Goal: Task Accomplishment & Management: Manage account settings

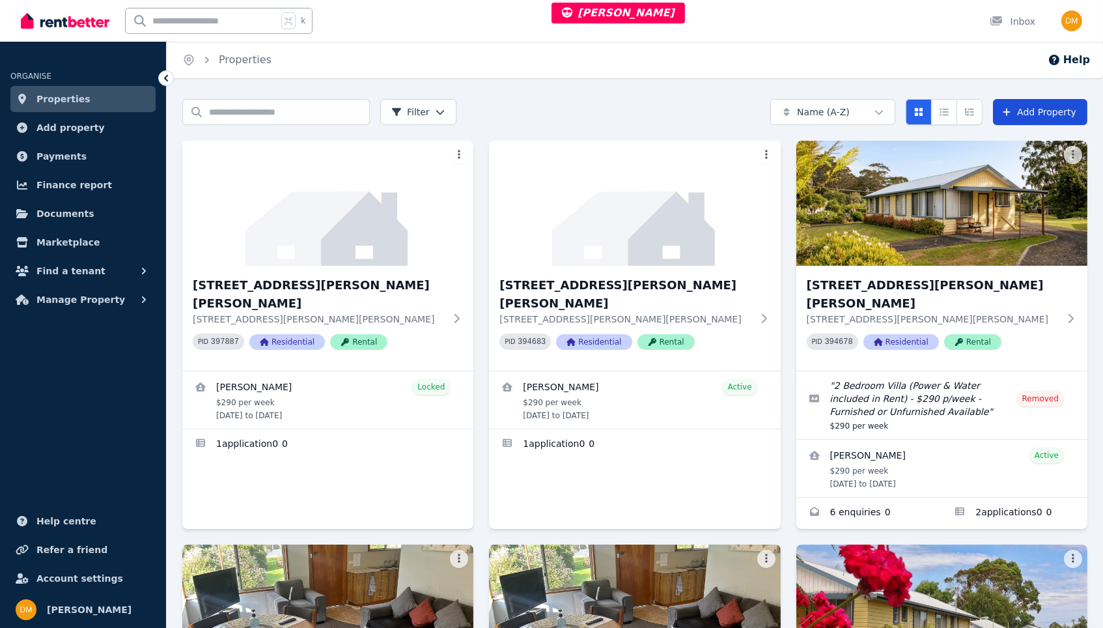
click at [1035, 105] on link "Add Property" at bounding box center [1040, 112] width 94 height 26
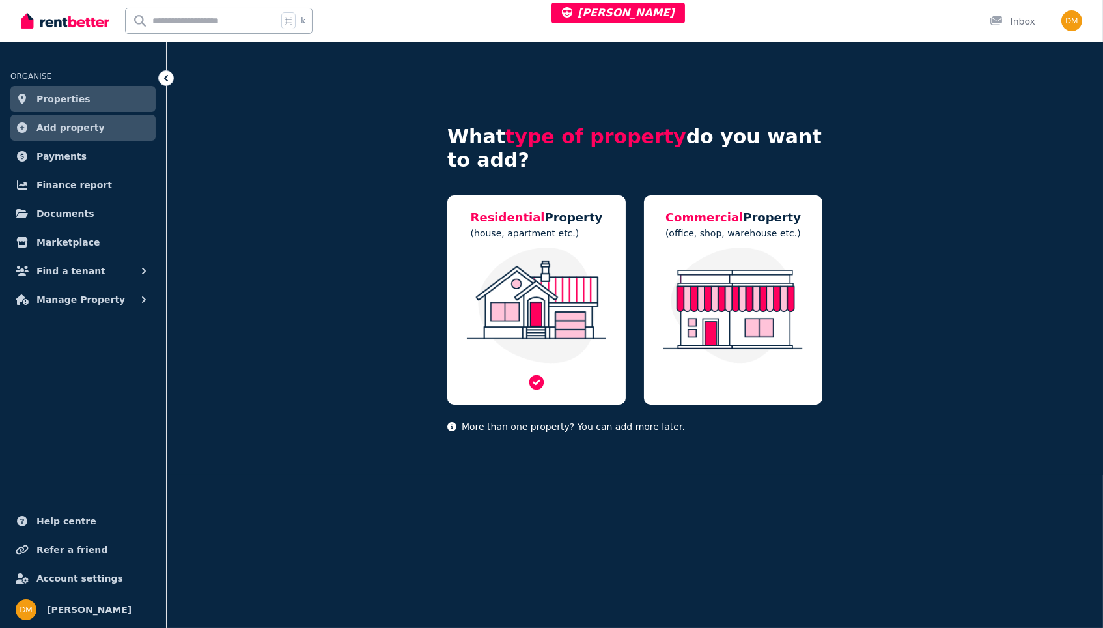
click at [540, 253] on img at bounding box center [536, 305] width 152 height 116
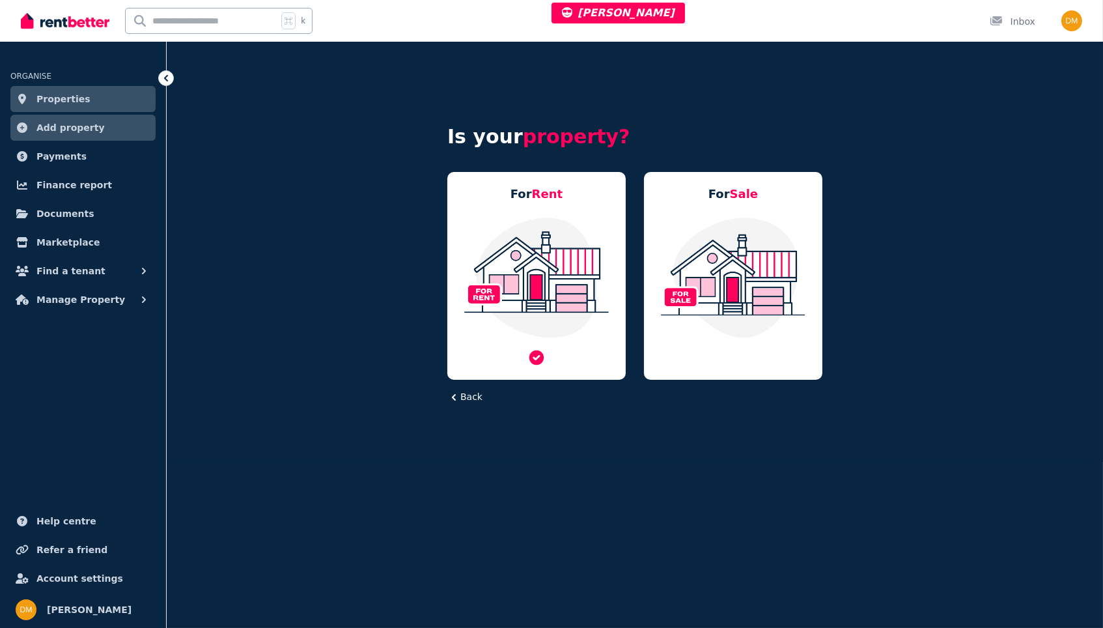
click at [523, 266] on img at bounding box center [536, 277] width 152 height 122
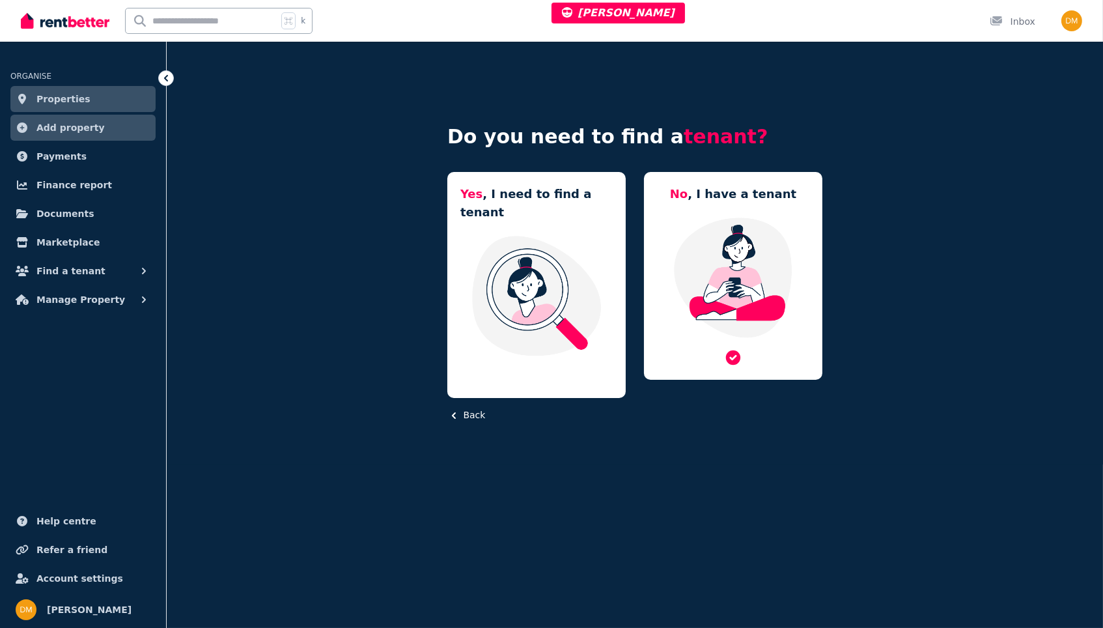
click at [678, 274] on img at bounding box center [733, 277] width 152 height 122
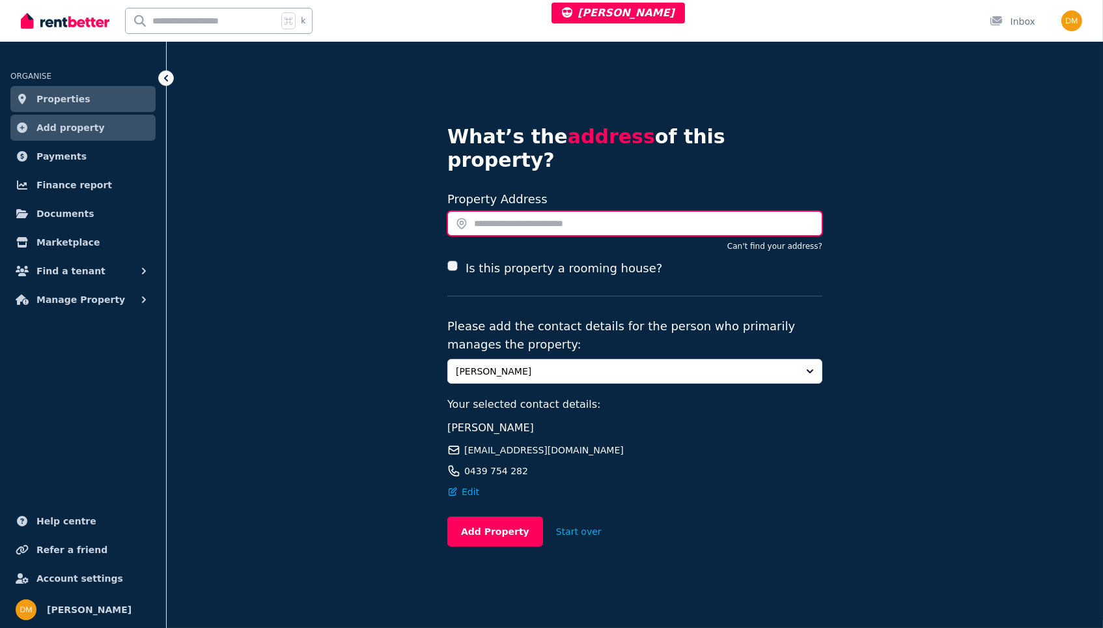
click at [555, 211] on input "text" at bounding box center [634, 223] width 375 height 25
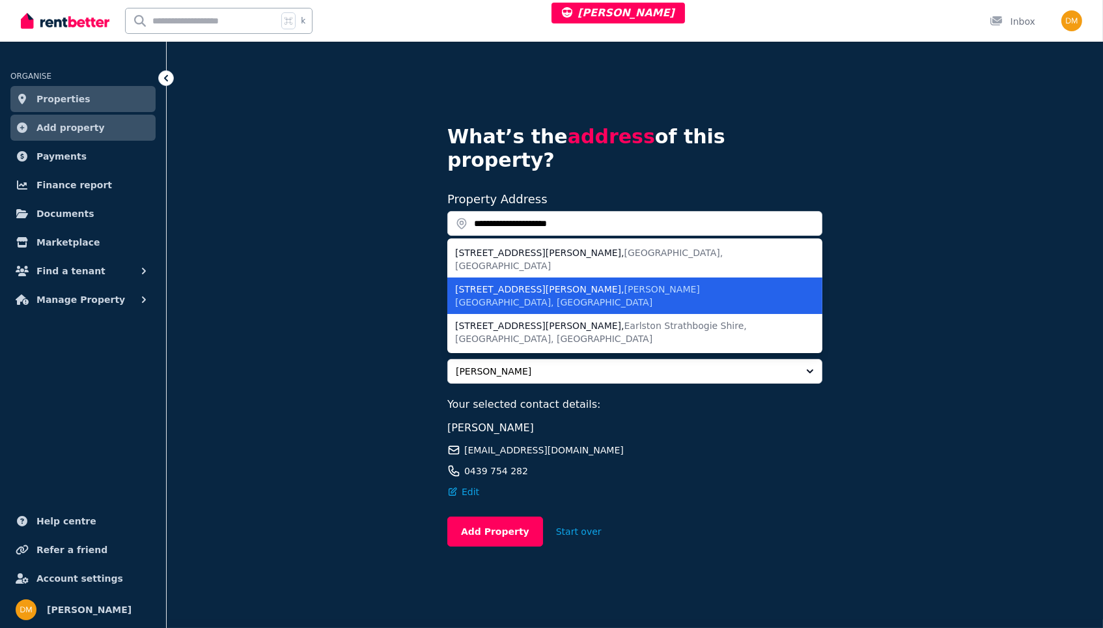
click at [587, 284] on span "Strahan TAS, Australia" at bounding box center [577, 295] width 245 height 23
type input "**********"
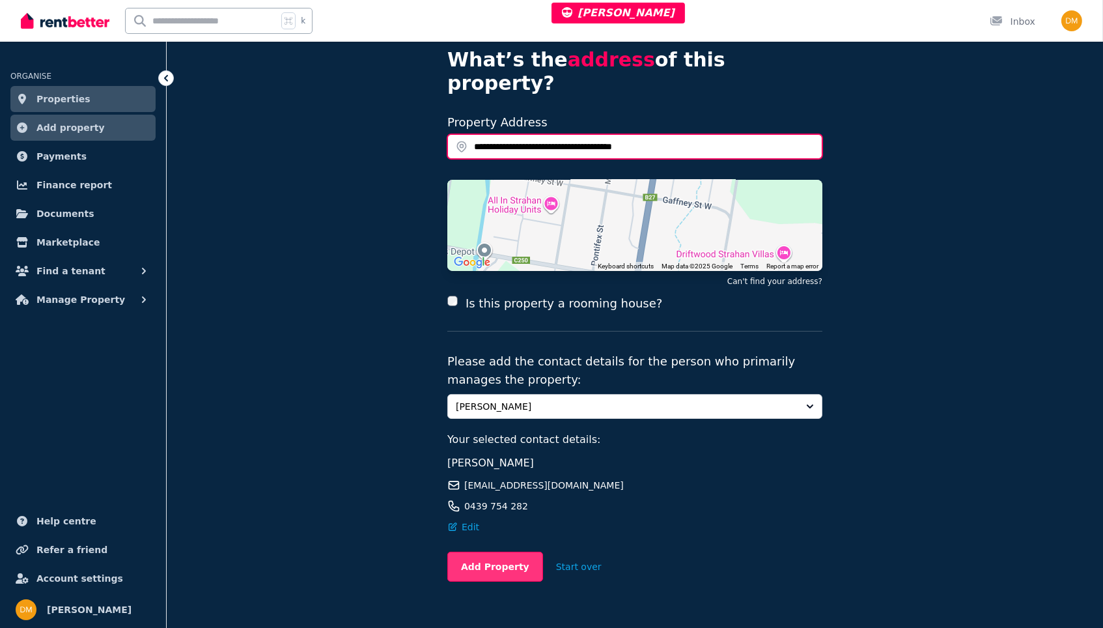
scroll to position [76, 0]
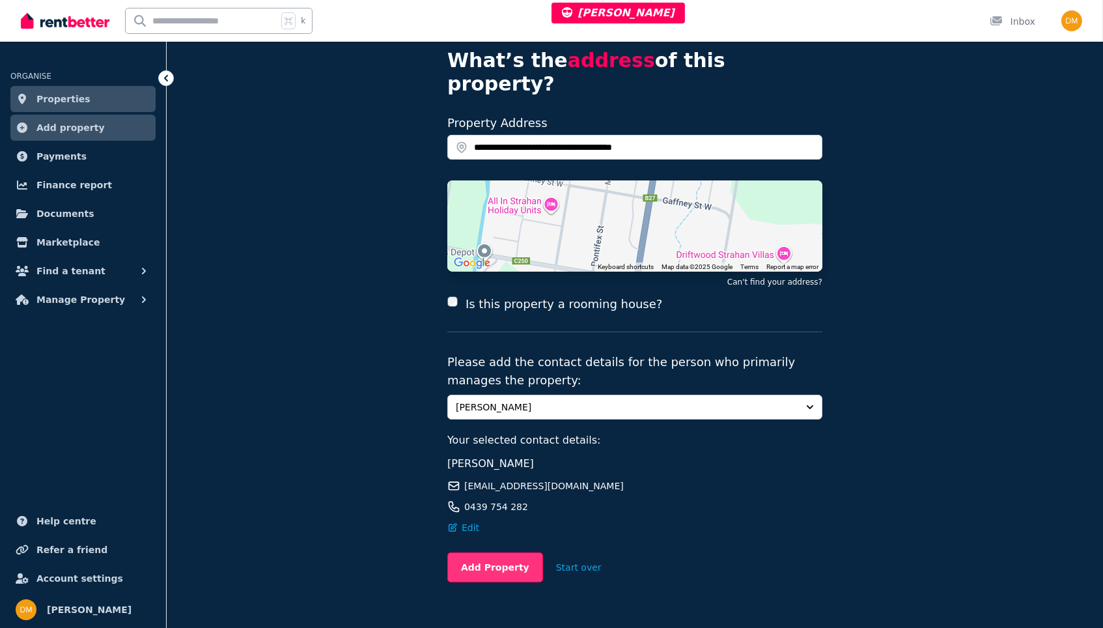
click at [494, 552] on button "Add Property" at bounding box center [495, 567] width 96 height 30
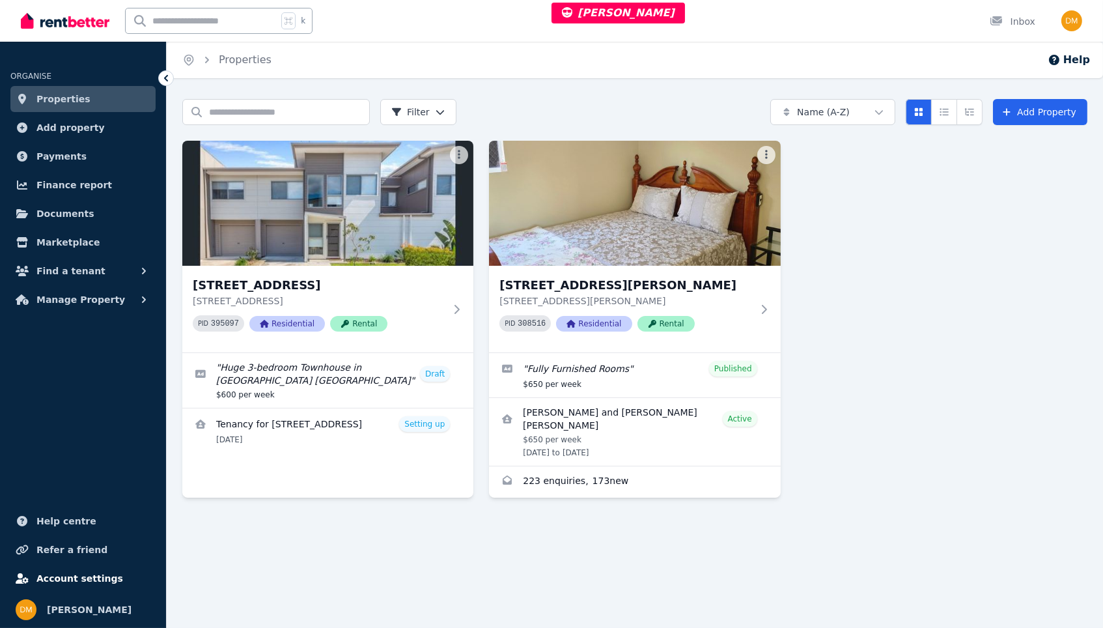
click at [68, 585] on span "Account settings" at bounding box center [79, 578] width 87 height 16
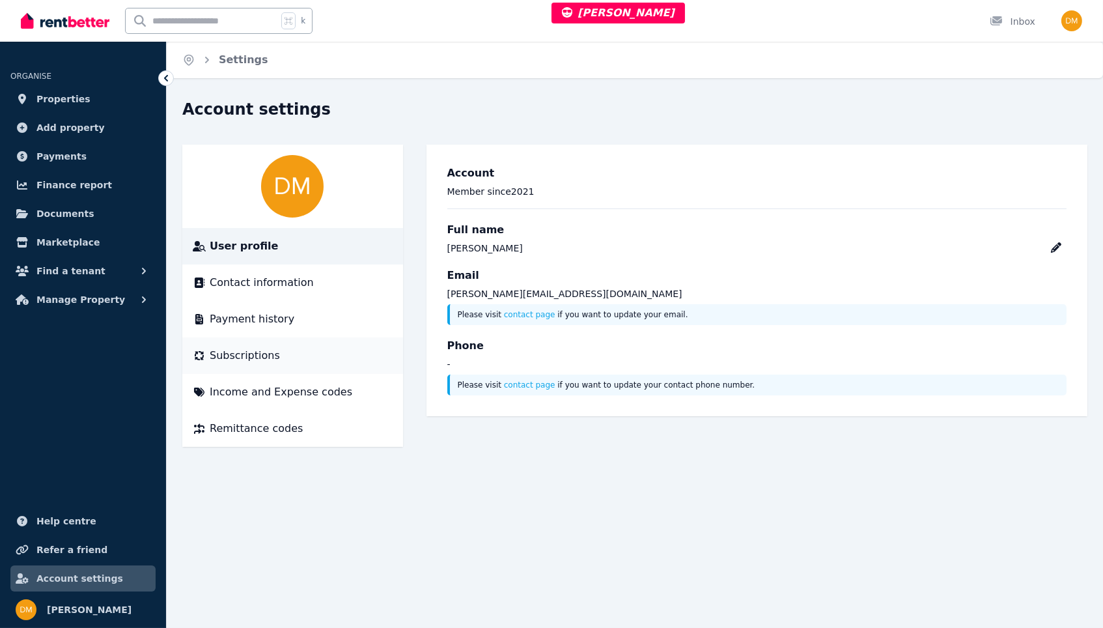
click at [325, 357] on div "Subscriptions" at bounding box center [293, 356] width 200 height 16
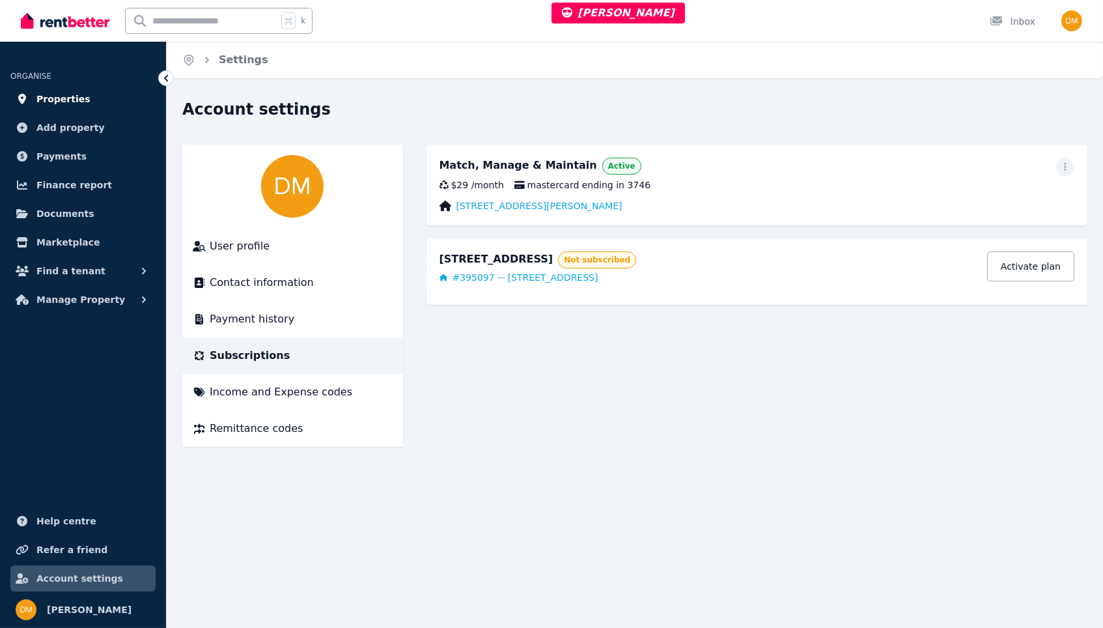
click at [115, 94] on link "Properties" at bounding box center [82, 99] width 145 height 26
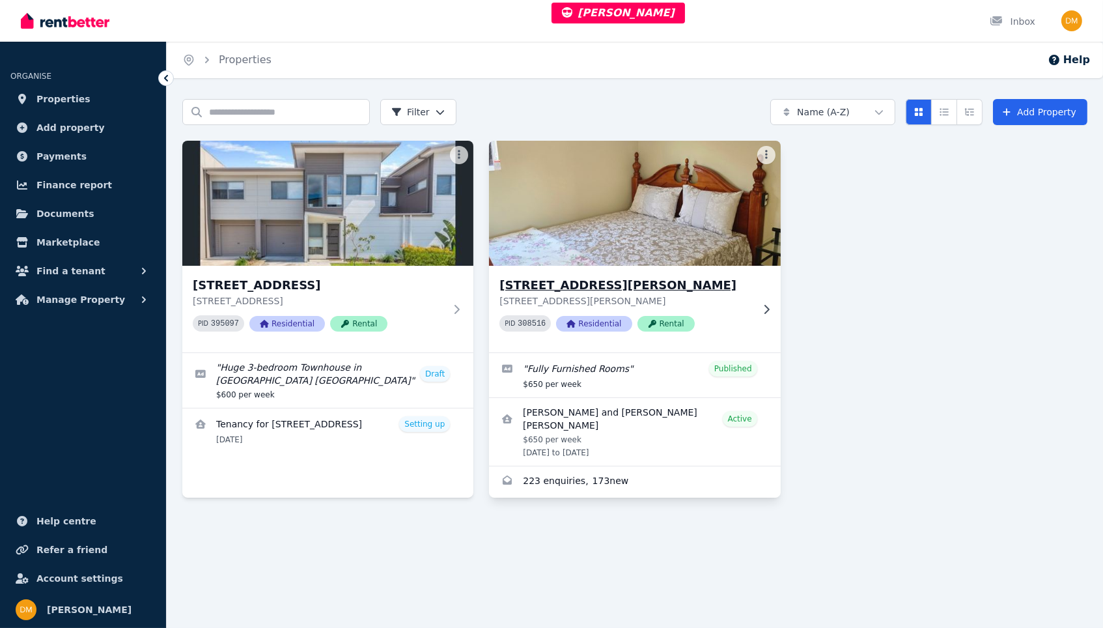
click at [550, 253] on img at bounding box center [635, 203] width 306 height 132
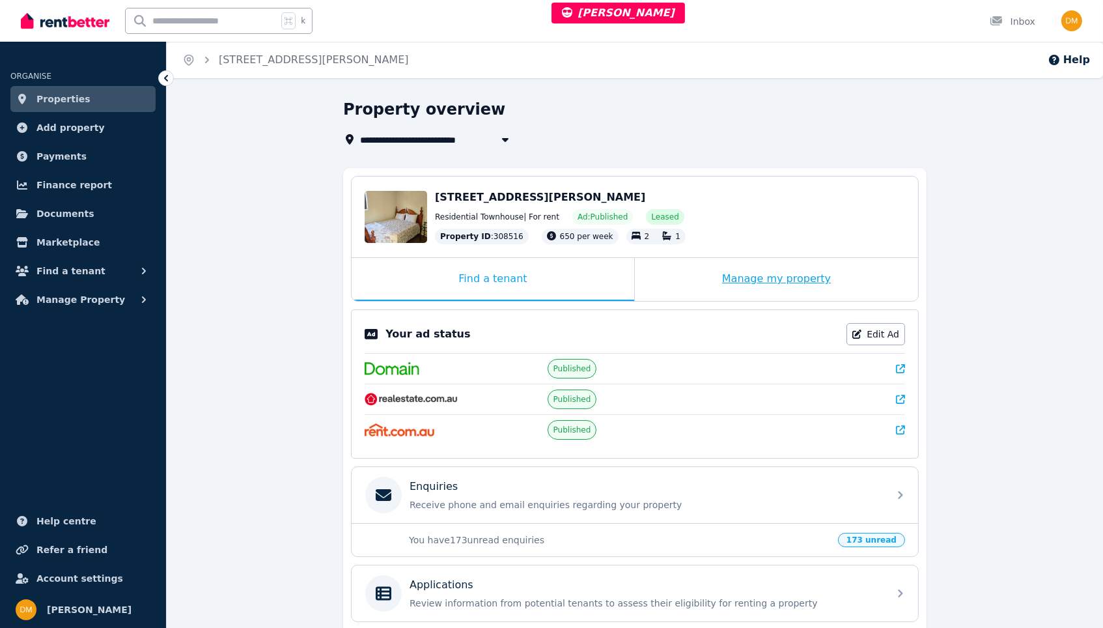
click at [675, 277] on div "Manage my property" at bounding box center [776, 279] width 283 height 43
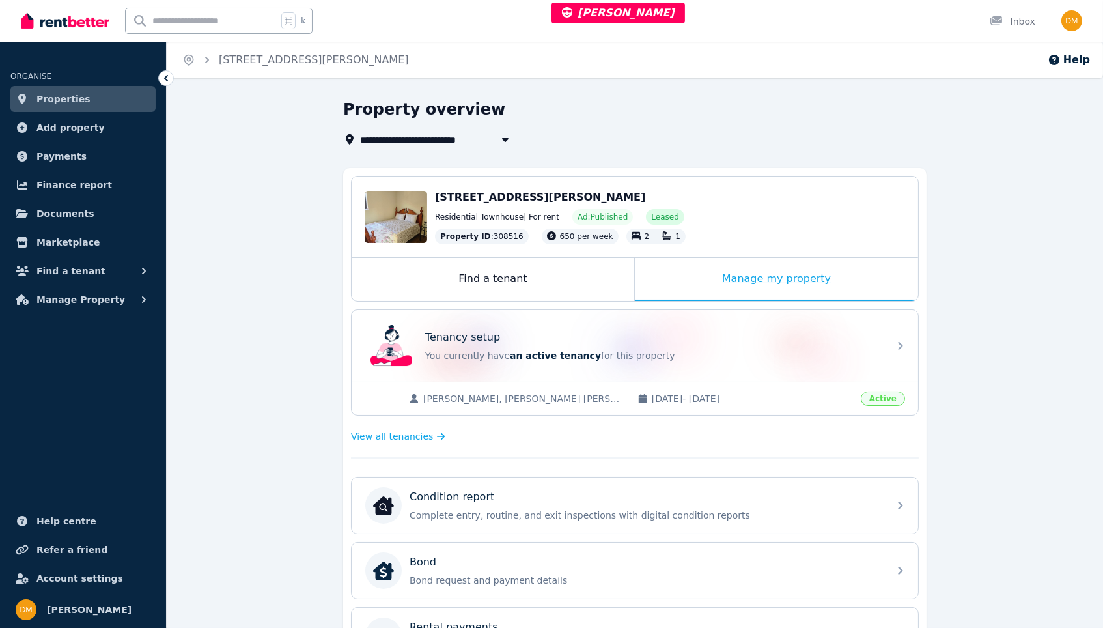
scroll to position [81, 0]
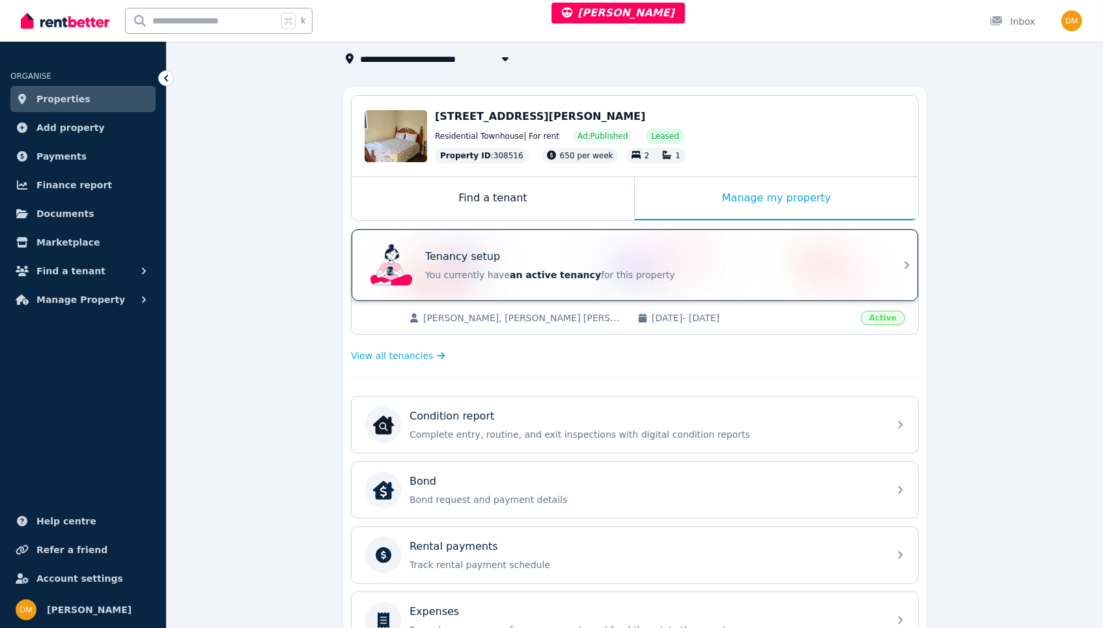
click at [622, 257] on div "Tenancy setup" at bounding box center [653, 257] width 456 height 16
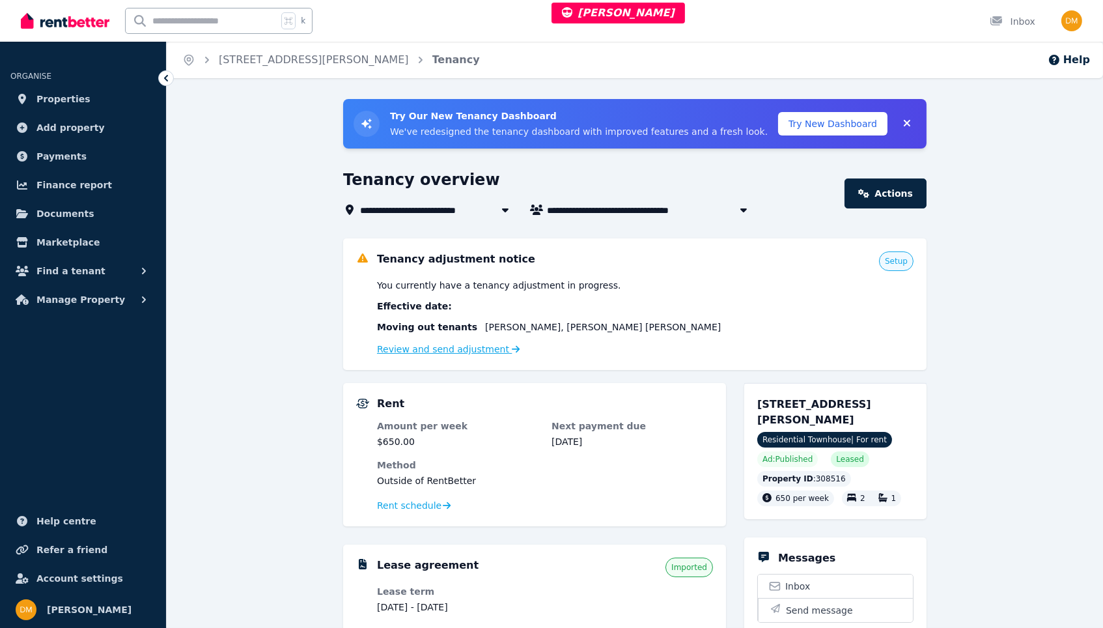
click at [494, 344] on link "Review and send adjustment" at bounding box center [448, 349] width 143 height 10
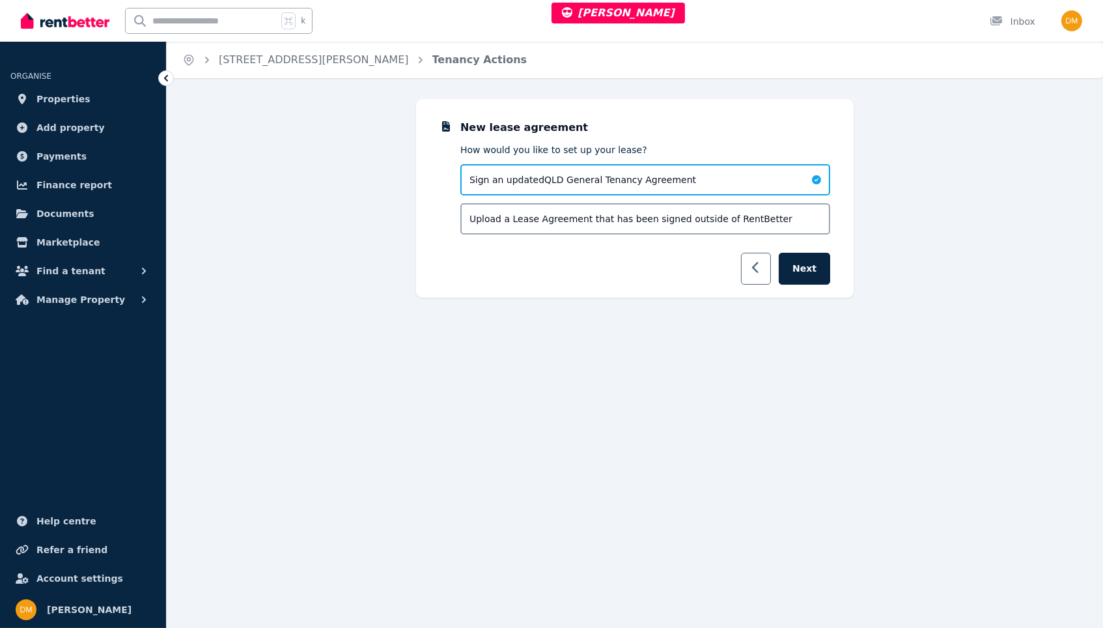
click at [759, 276] on button "button" at bounding box center [756, 269] width 31 height 32
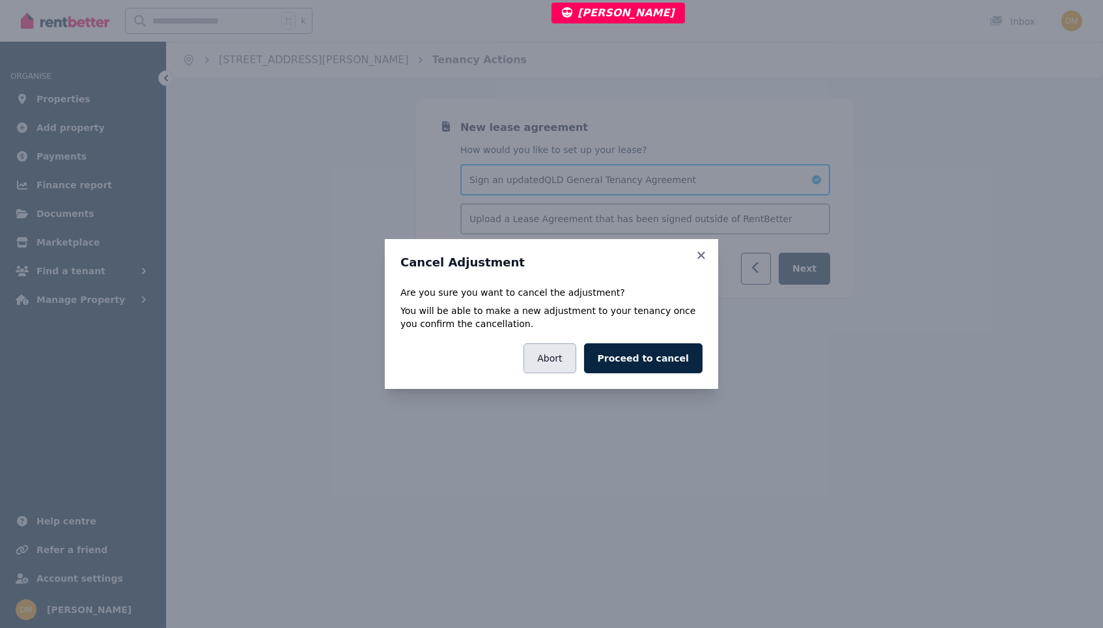
click at [572, 363] on button "Abort" at bounding box center [549, 358] width 52 height 30
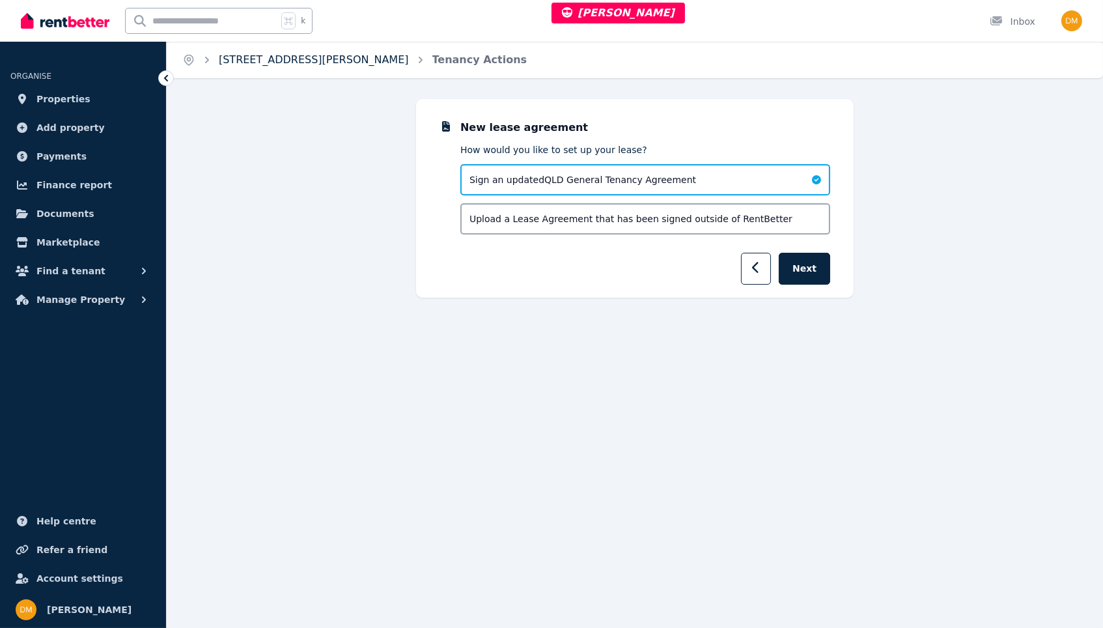
click at [338, 59] on link "86 Hanlon Street, Tanah Merah" at bounding box center [314, 59] width 190 height 12
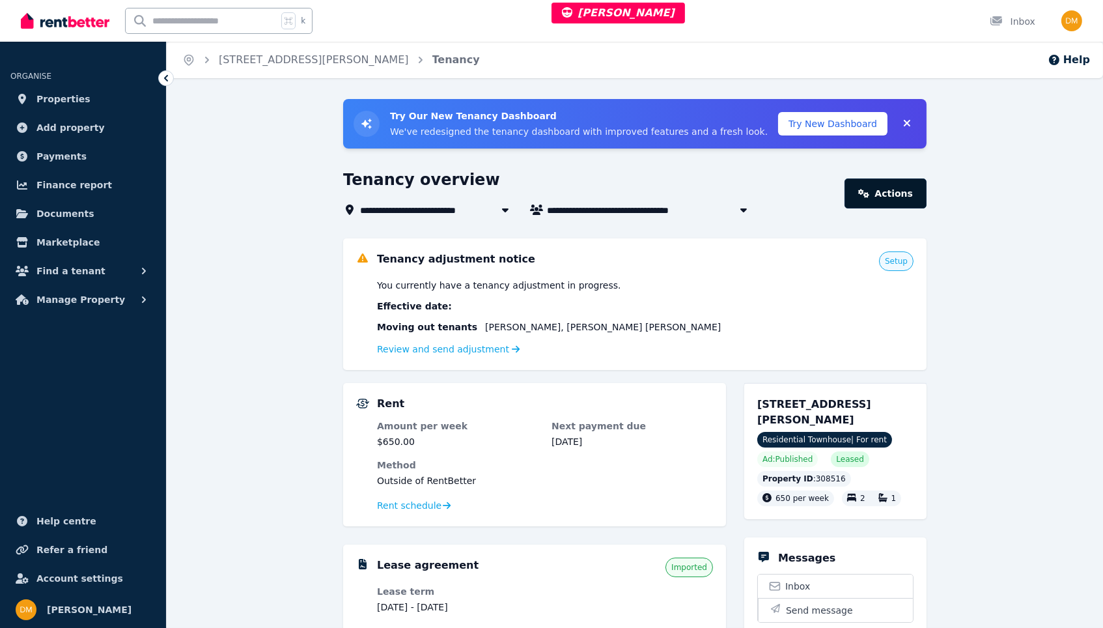
click at [895, 188] on link "Actions" at bounding box center [885, 193] width 82 height 30
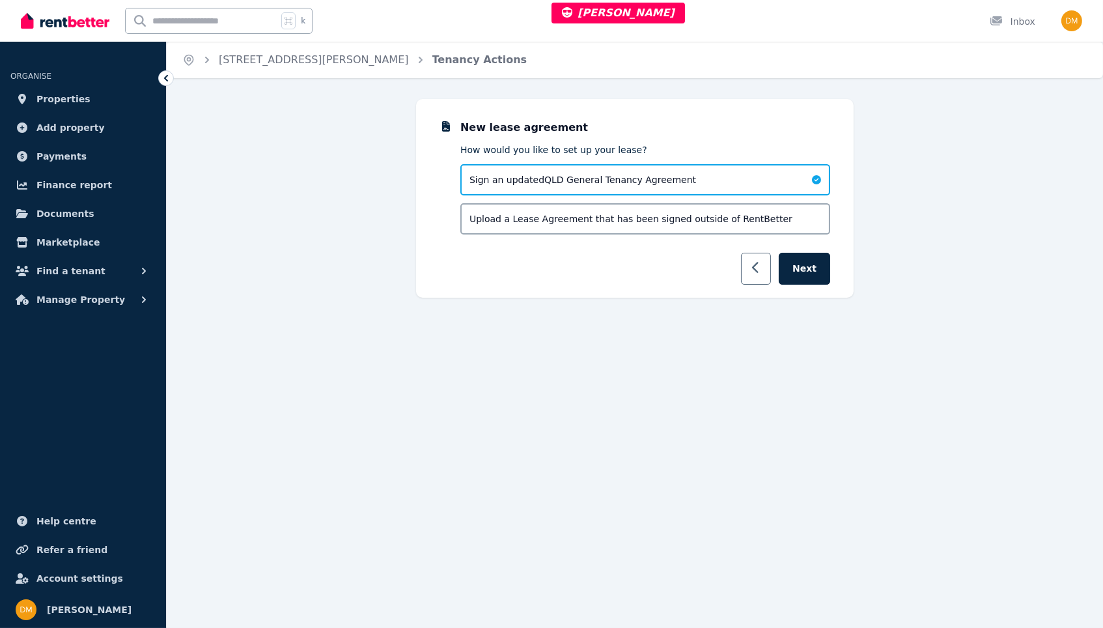
click at [767, 261] on button "button" at bounding box center [756, 269] width 31 height 32
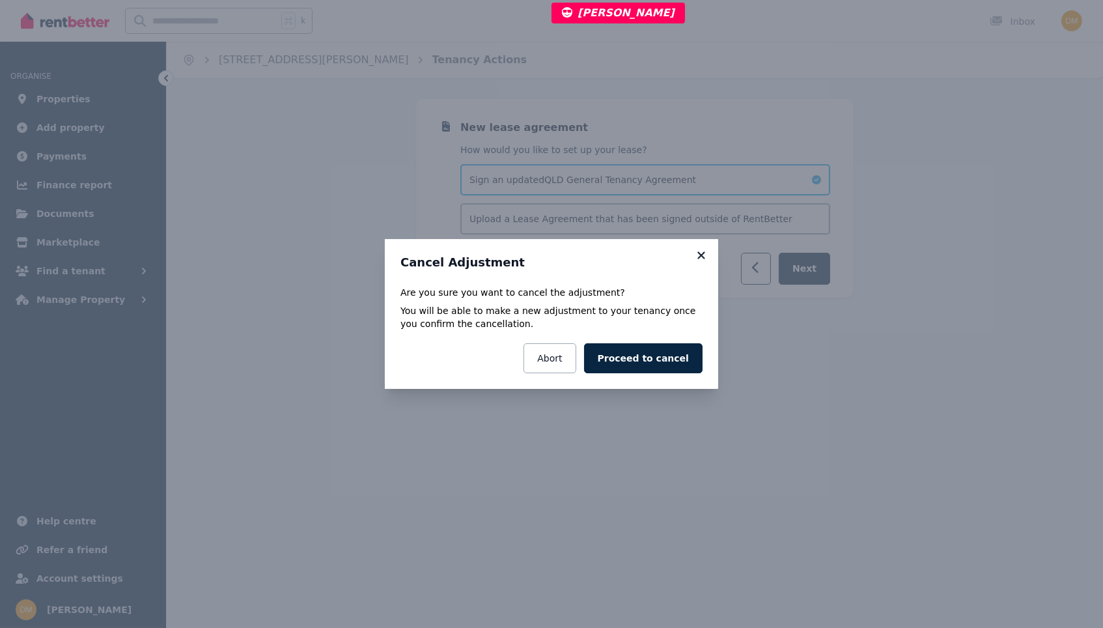
click at [697, 255] on icon at bounding box center [701, 255] width 13 height 12
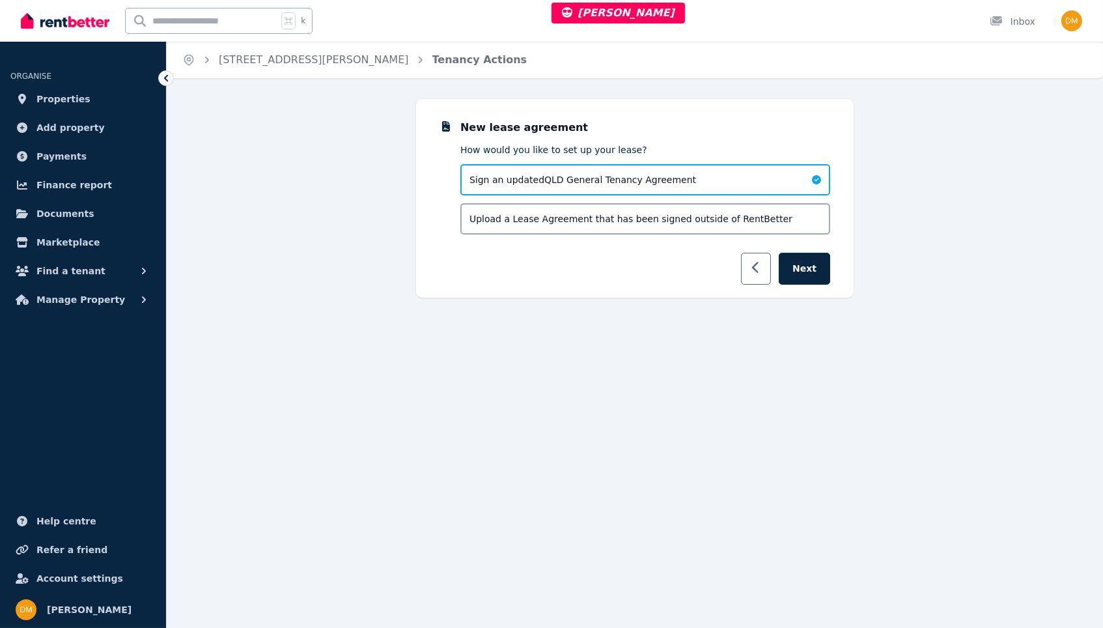
click at [760, 258] on button "button" at bounding box center [756, 269] width 31 height 32
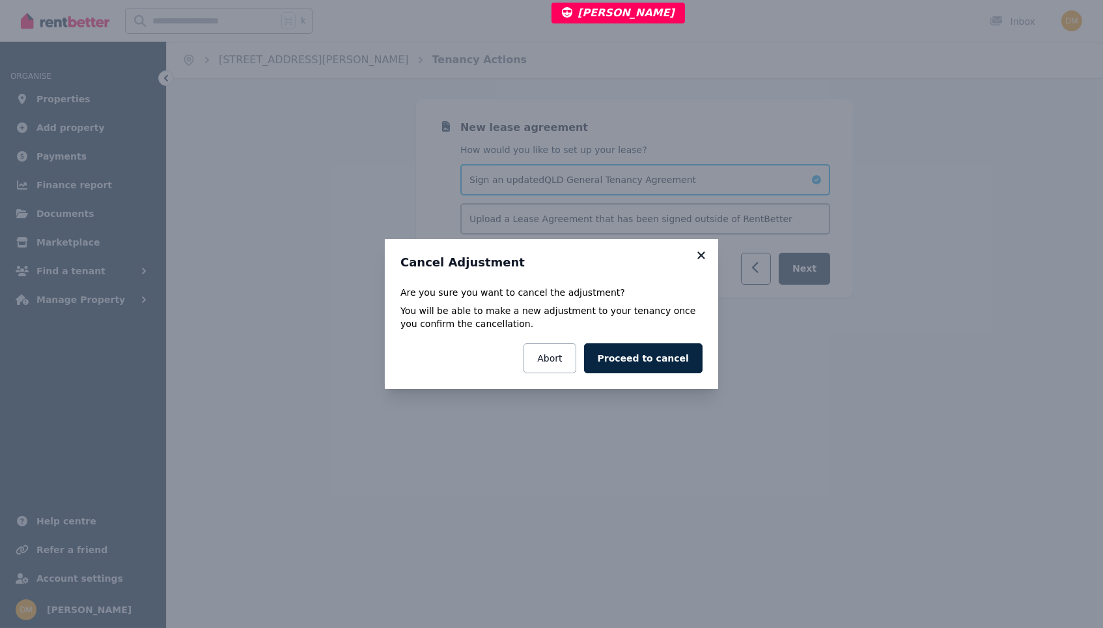
click at [701, 254] on icon at bounding box center [701, 255] width 13 height 12
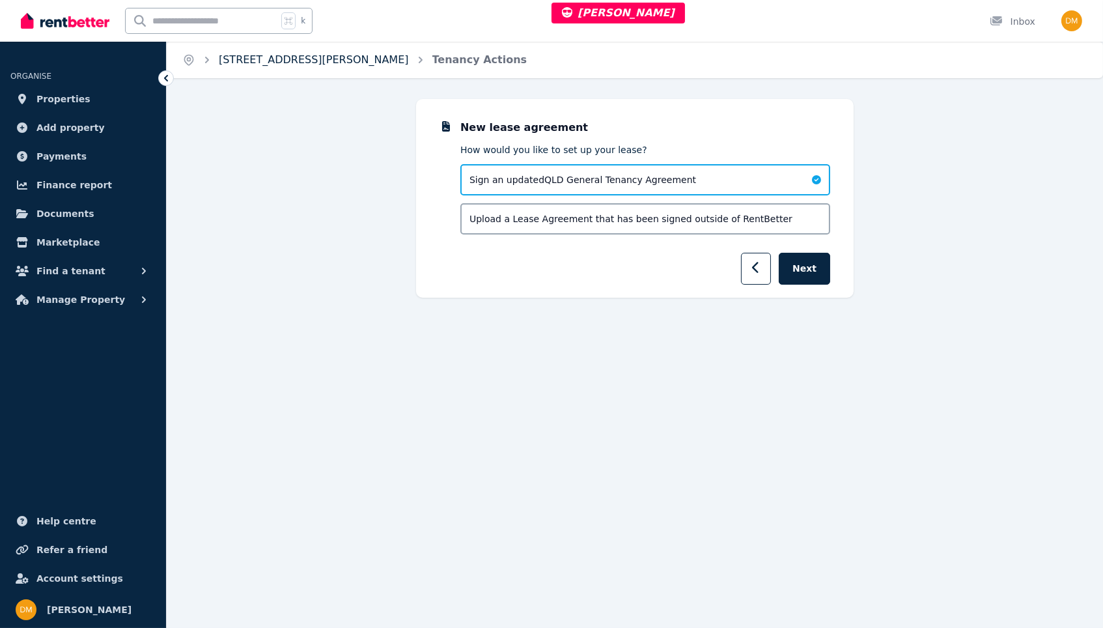
click at [301, 55] on link "86 Hanlon Street, Tanah Merah" at bounding box center [314, 59] width 190 height 12
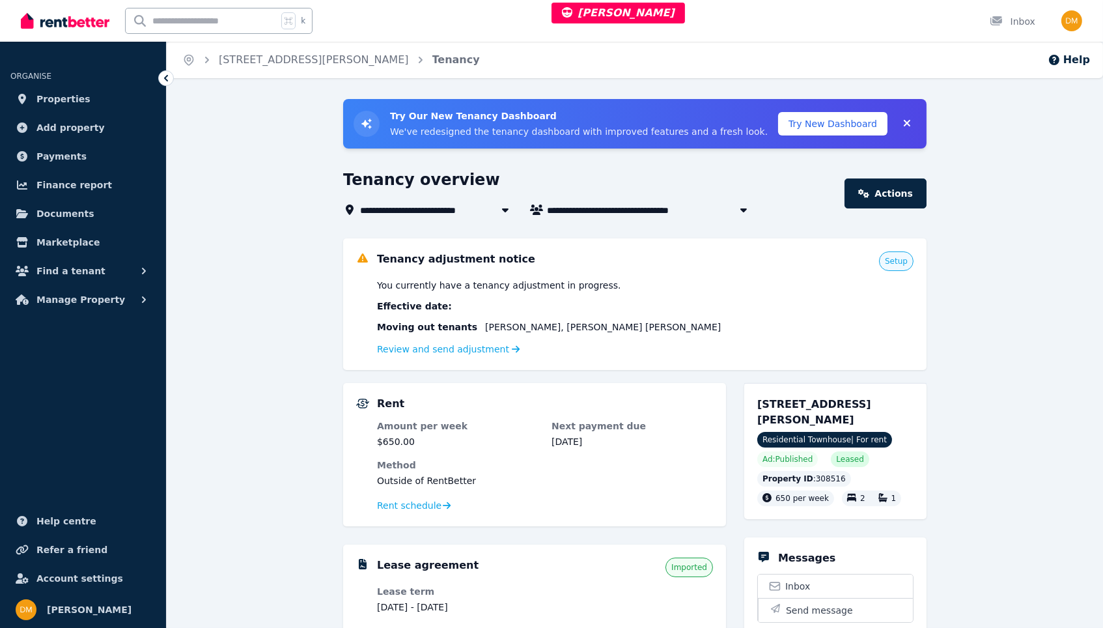
click at [725, 1] on div "k Inbox" at bounding box center [529, 21] width 1017 height 42
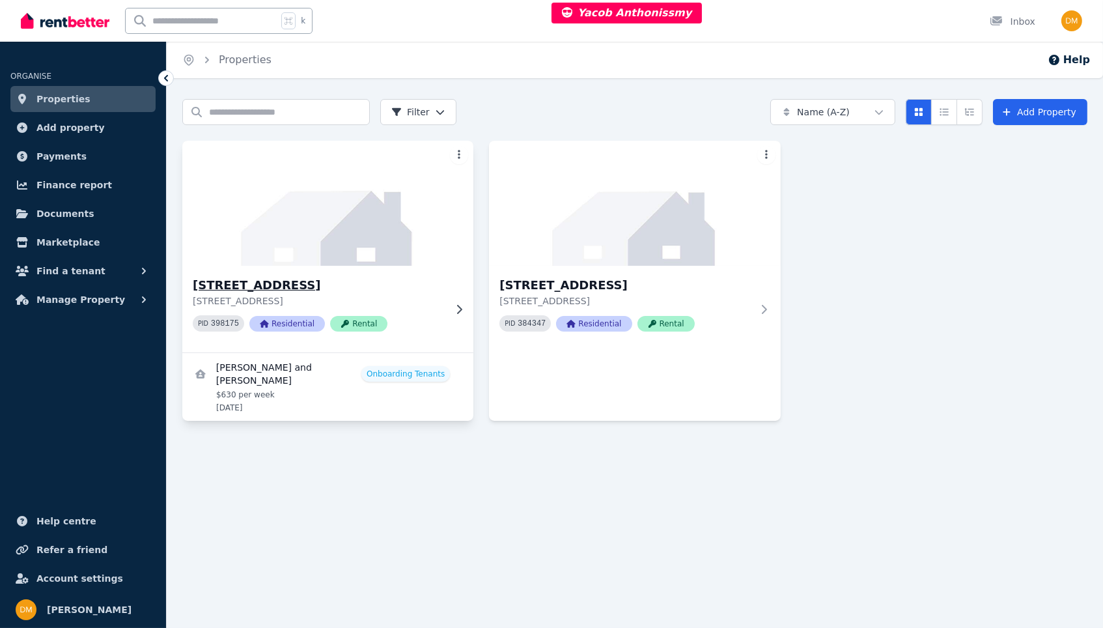
click at [436, 251] on img at bounding box center [328, 203] width 306 height 132
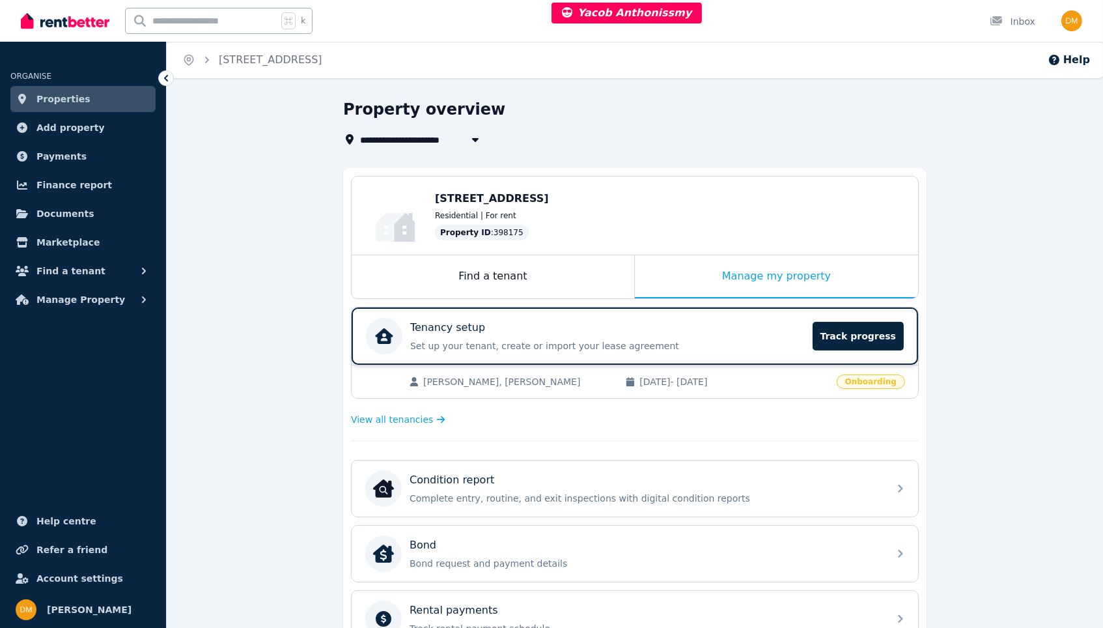
click at [559, 318] on div "Tenancy setup Set up your tenant, create or import your lease agreement Track p…" at bounding box center [585, 336] width 439 height 36
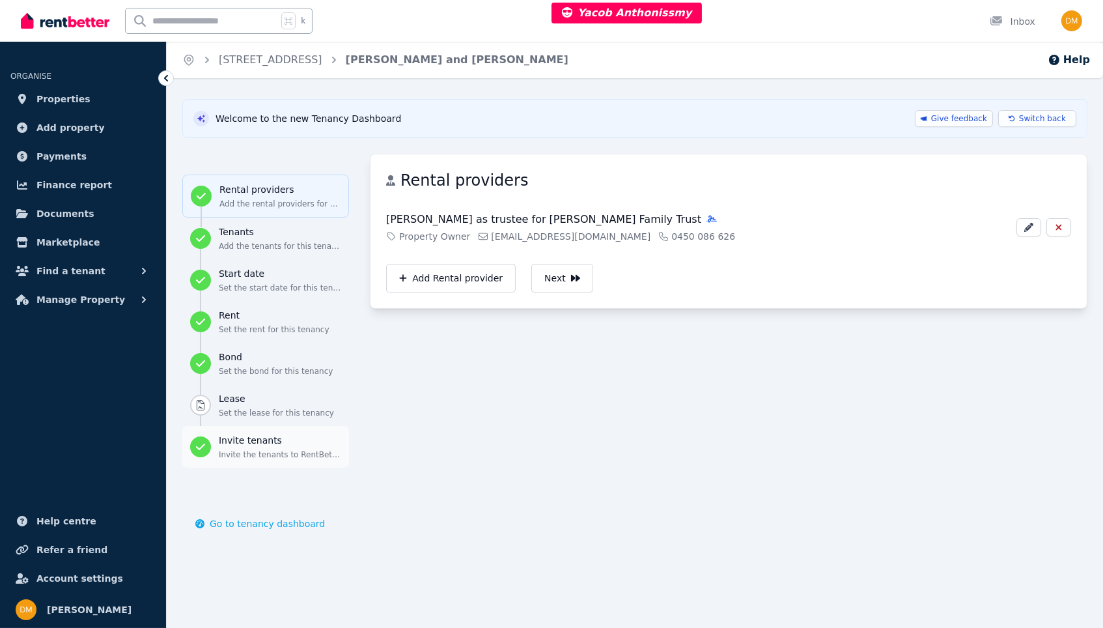
click at [316, 451] on p "Invite the tenants to RentBetter" at bounding box center [280, 454] width 122 height 10
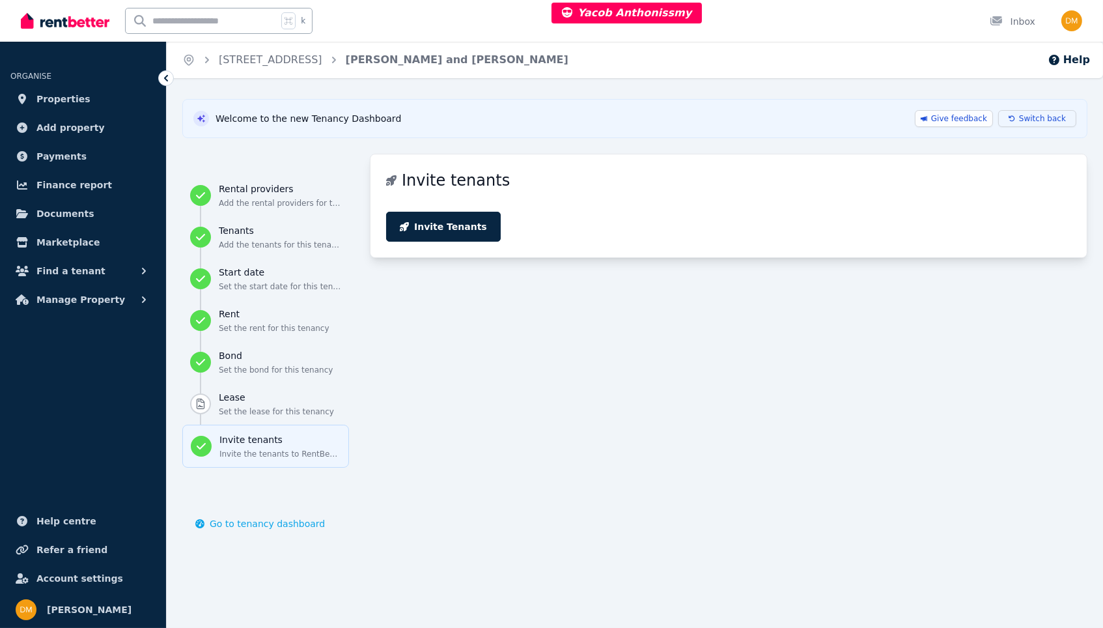
click at [1045, 111] on button "Switch back" at bounding box center [1037, 118] width 78 height 17
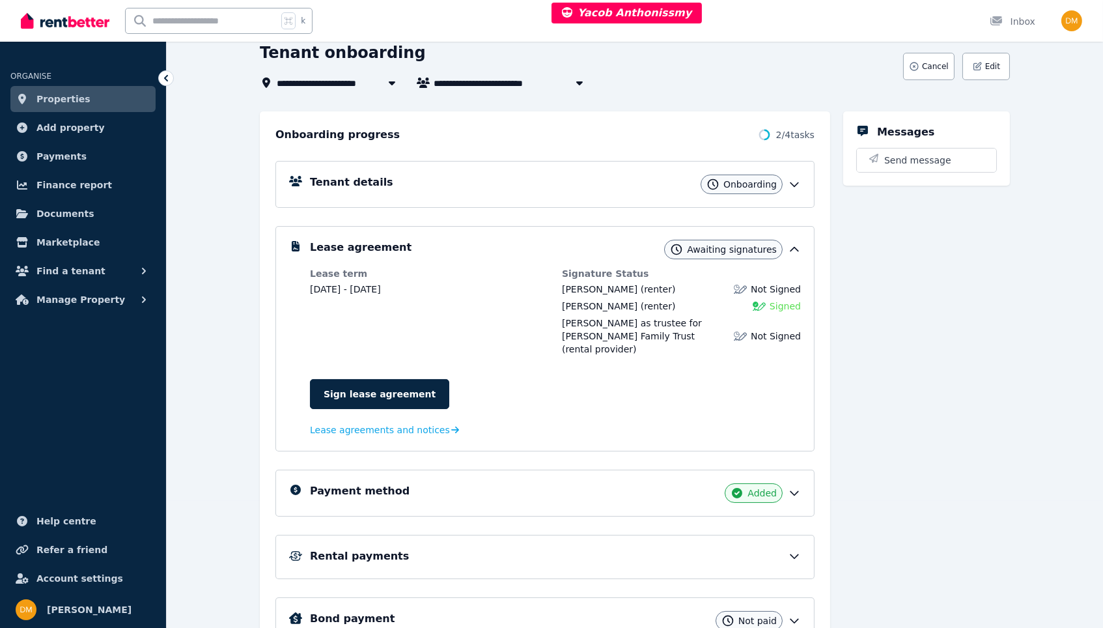
scroll to position [128, 0]
click at [544, 538] on div "Rental payments" at bounding box center [544, 556] width 539 height 44
click at [546, 552] on div "Rental payments" at bounding box center [555, 556] width 491 height 16
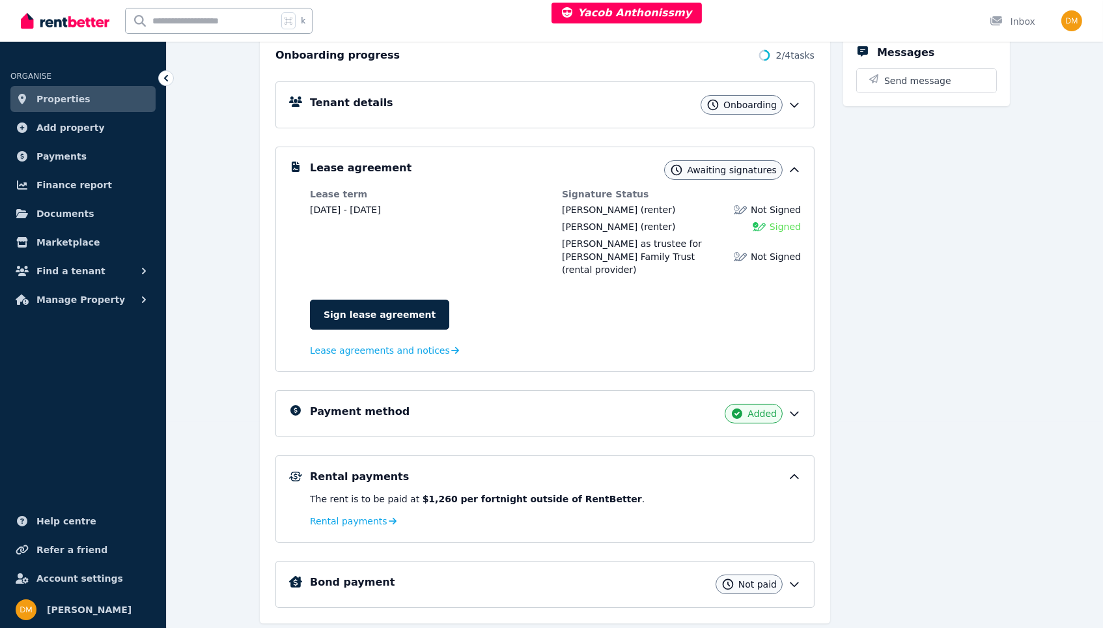
scroll to position [210, 0]
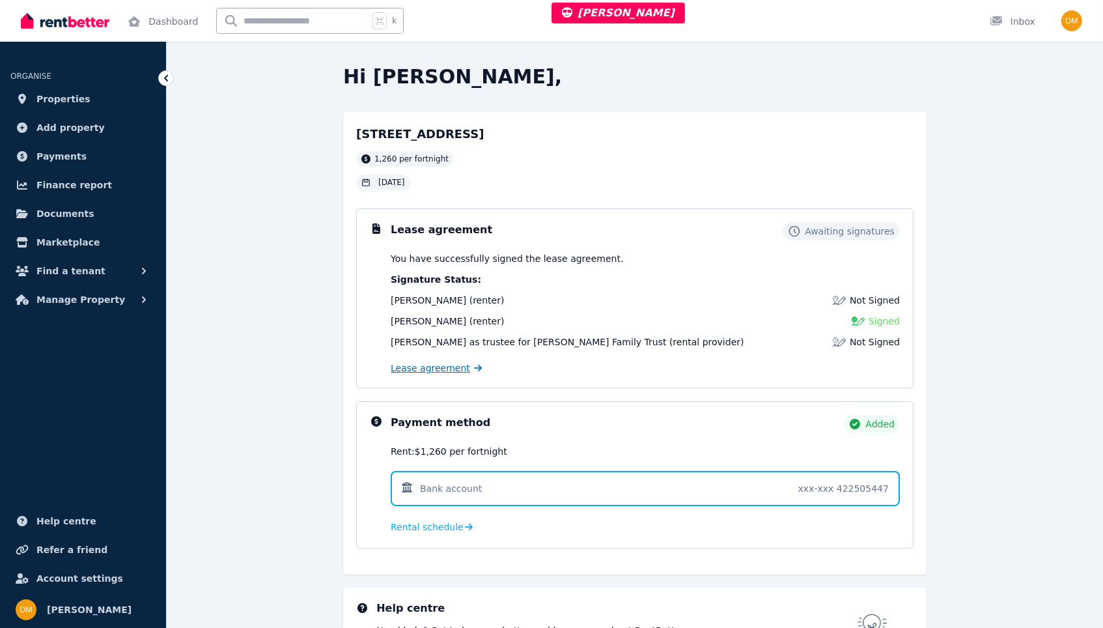
click at [467, 367] on link "Lease agreement" at bounding box center [436, 367] width 91 height 13
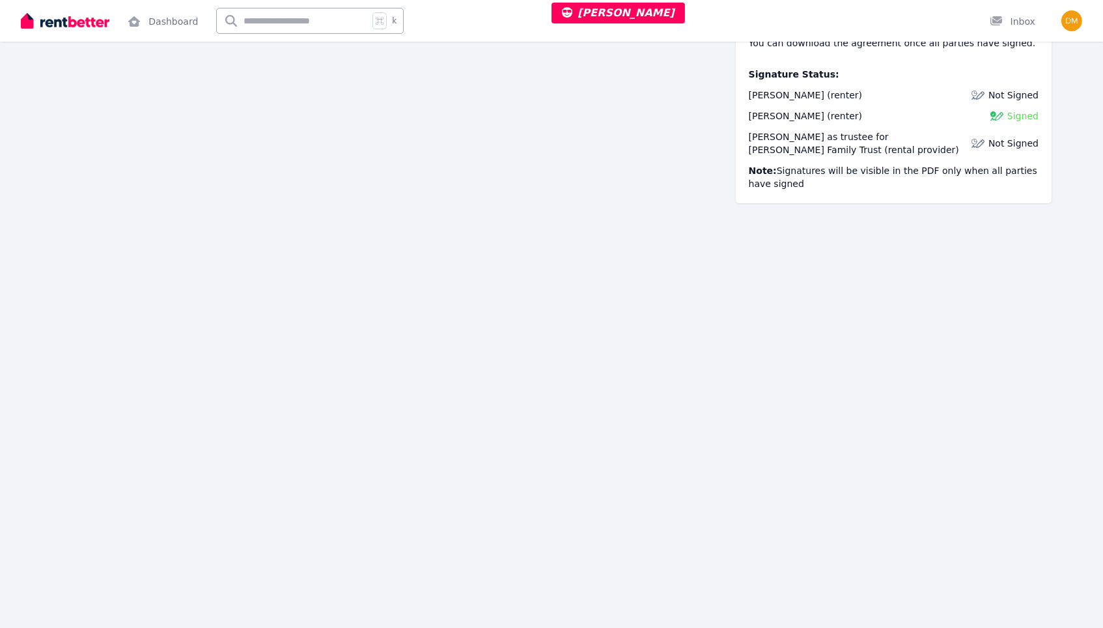
scroll to position [732, 0]
